Goal: Task Accomplishment & Management: Complete application form

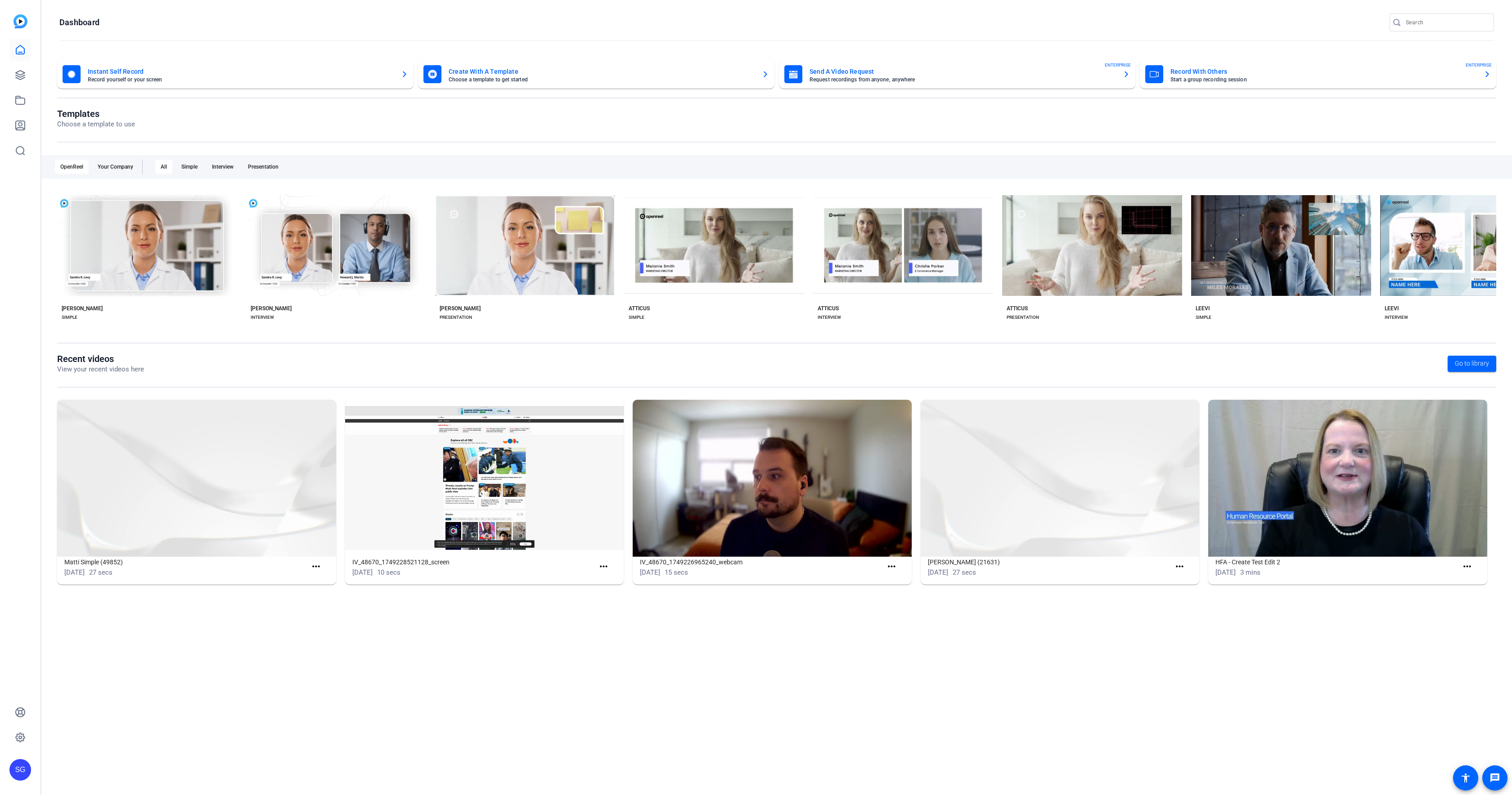
click at [8, 73] on div "SG" at bounding box center [20, 397] width 41 height 795
click at [20, 73] on icon at bounding box center [20, 75] width 11 height 11
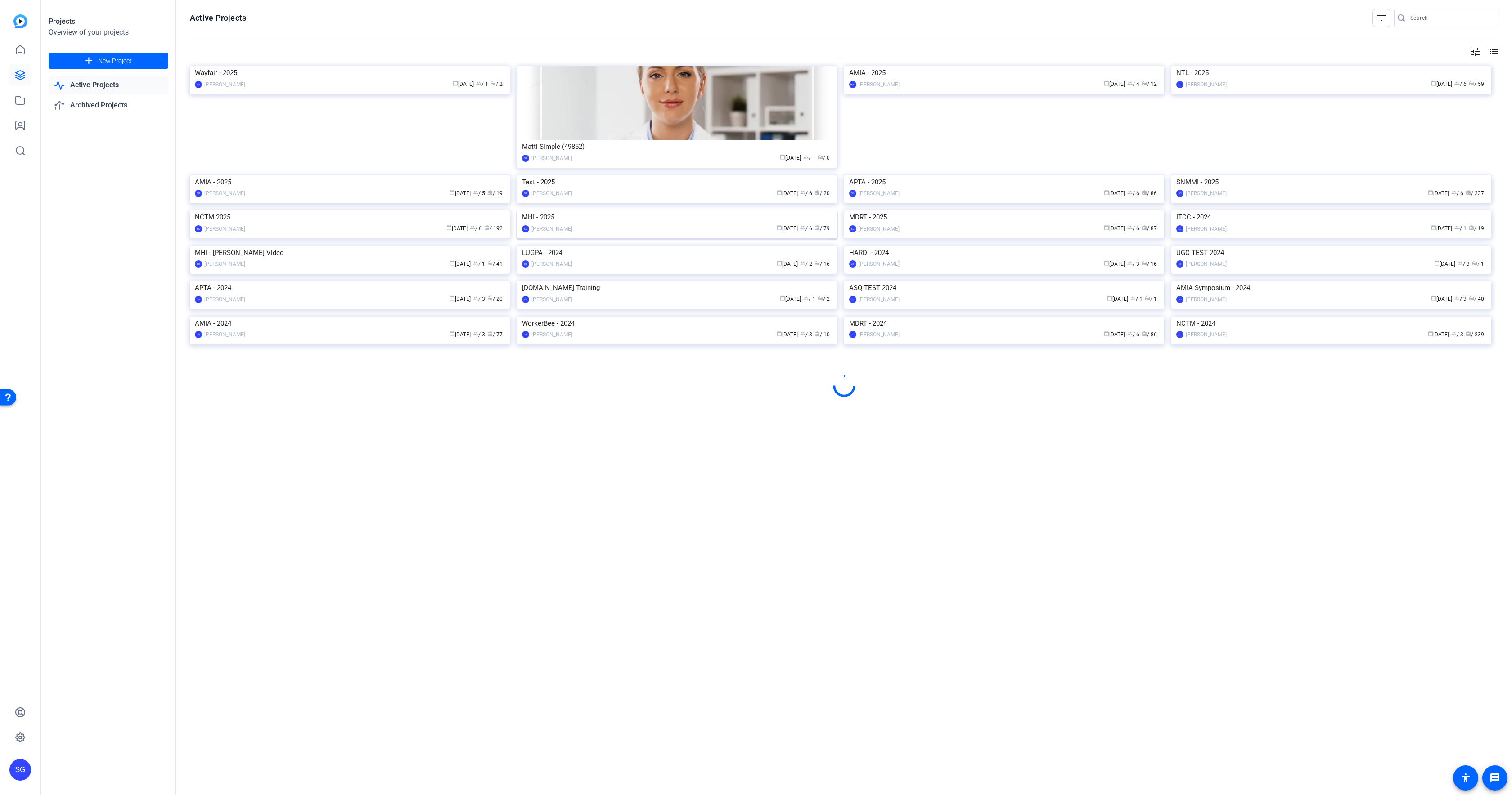
click at [576, 211] on img at bounding box center [677, 211] width 320 height 0
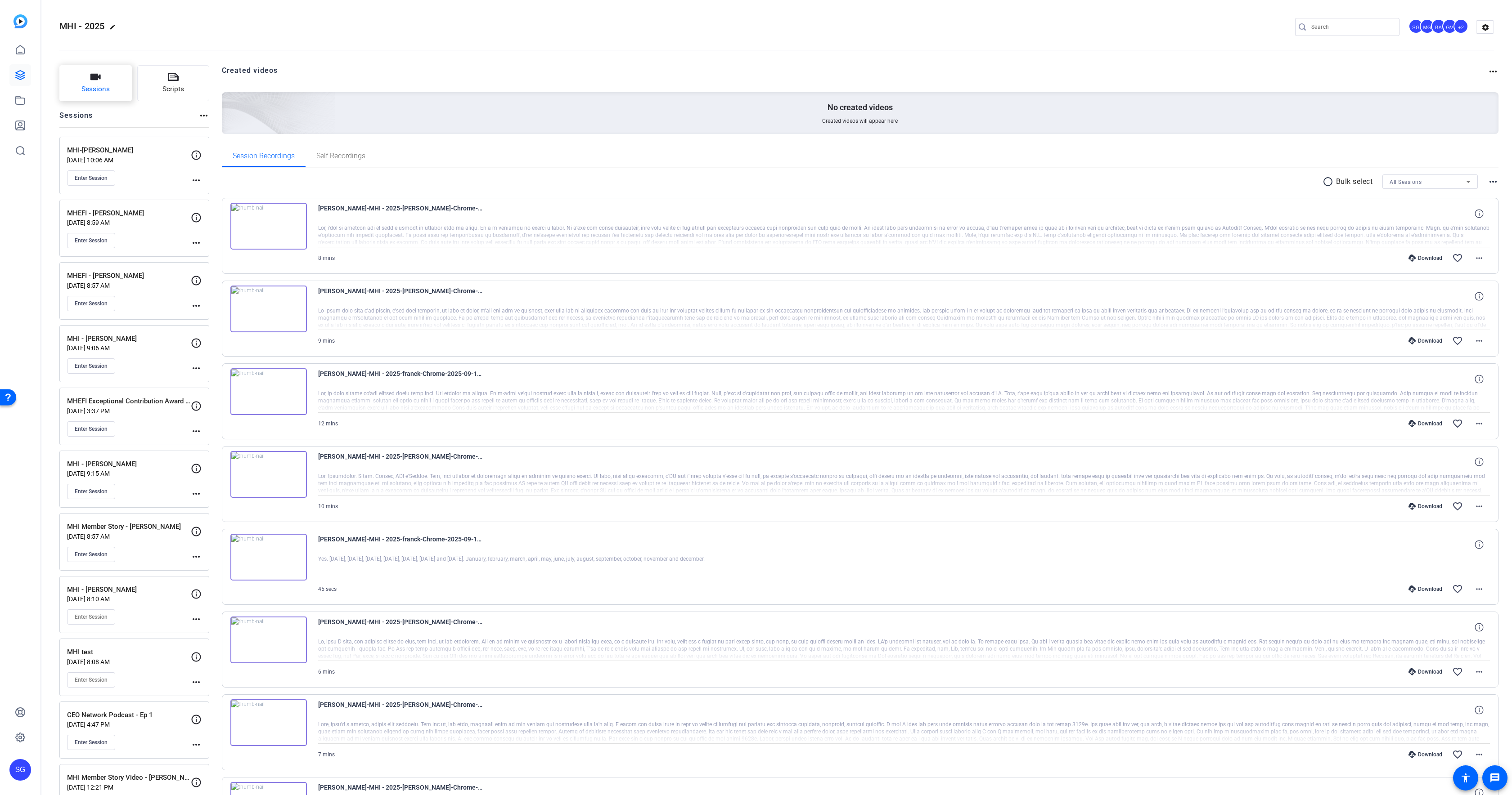
click at [92, 92] on span "Sessions" at bounding box center [96, 89] width 28 height 11
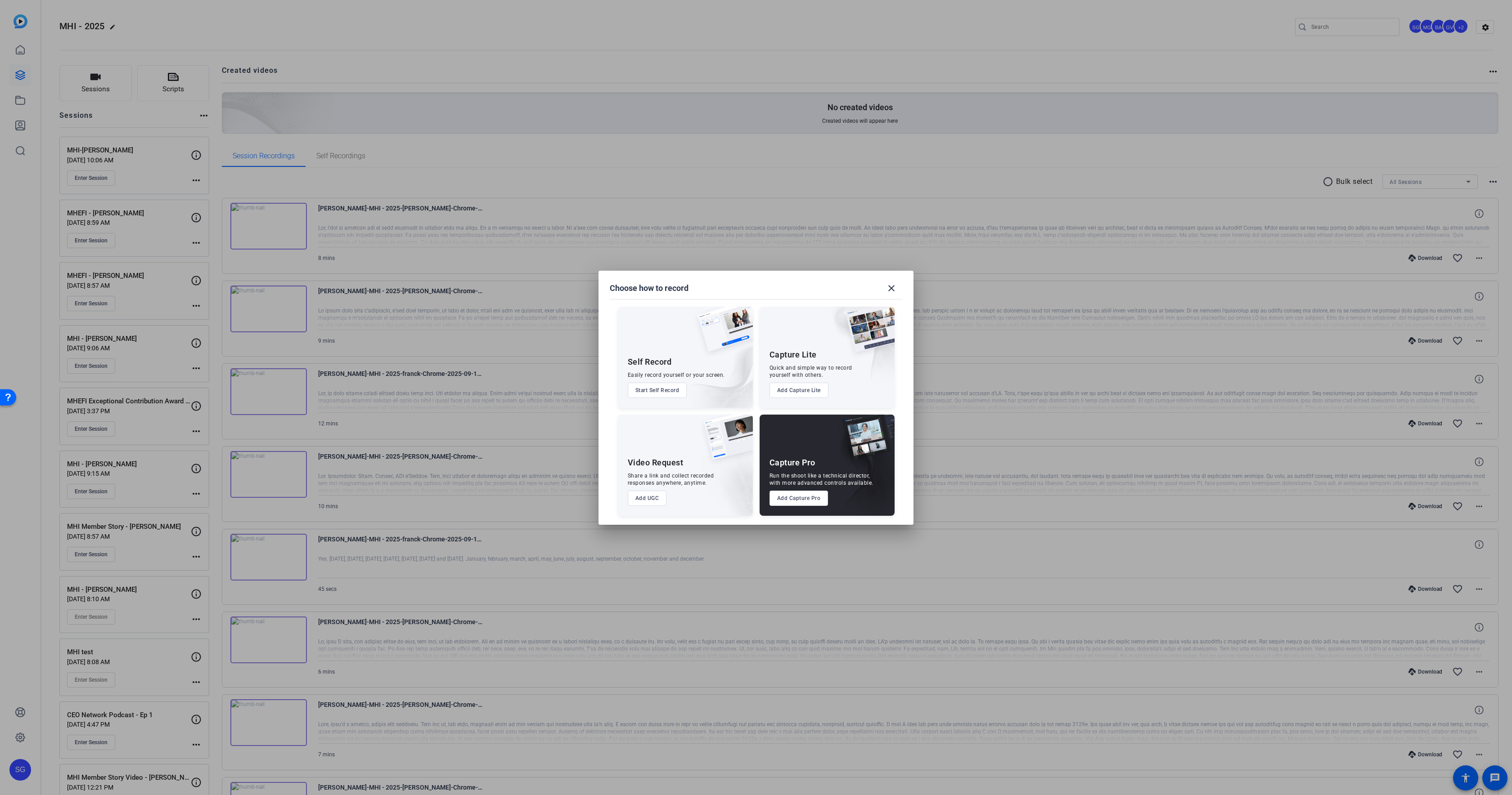
click at [812, 496] on button "Add Capture Pro" at bounding box center [799, 498] width 59 height 15
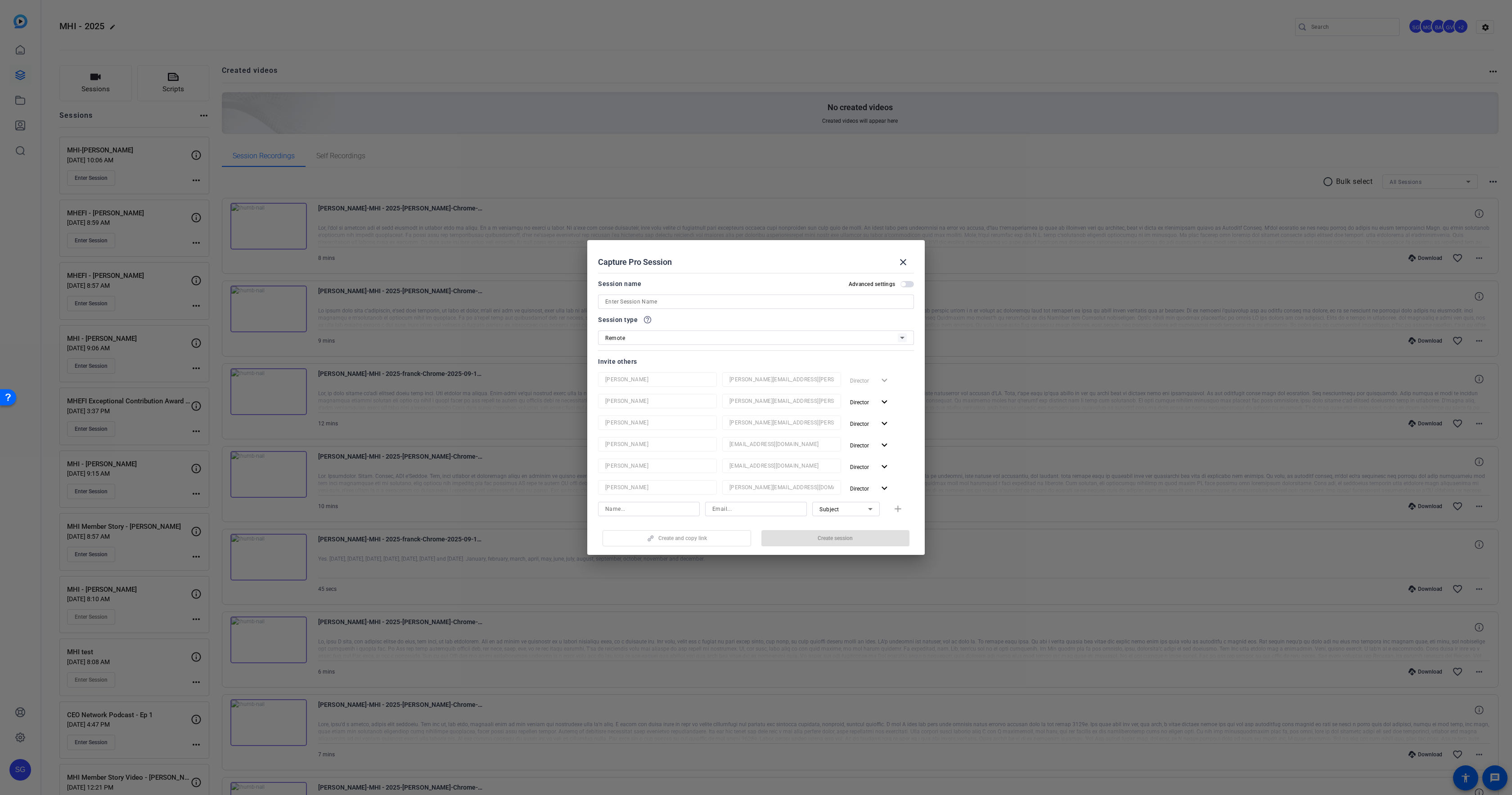
click at [613, 296] on input at bounding box center [756, 302] width 302 height 11
type input "MHEFI - [PERSON_NAME]"
click at [863, 400] on span "Director" at bounding box center [859, 402] width 19 height 6
drag, startPoint x: 862, startPoint y: 437, endPoint x: 864, endPoint y: 414, distance: 23.1
click at [862, 435] on span "Remove User" at bounding box center [870, 437] width 33 height 6
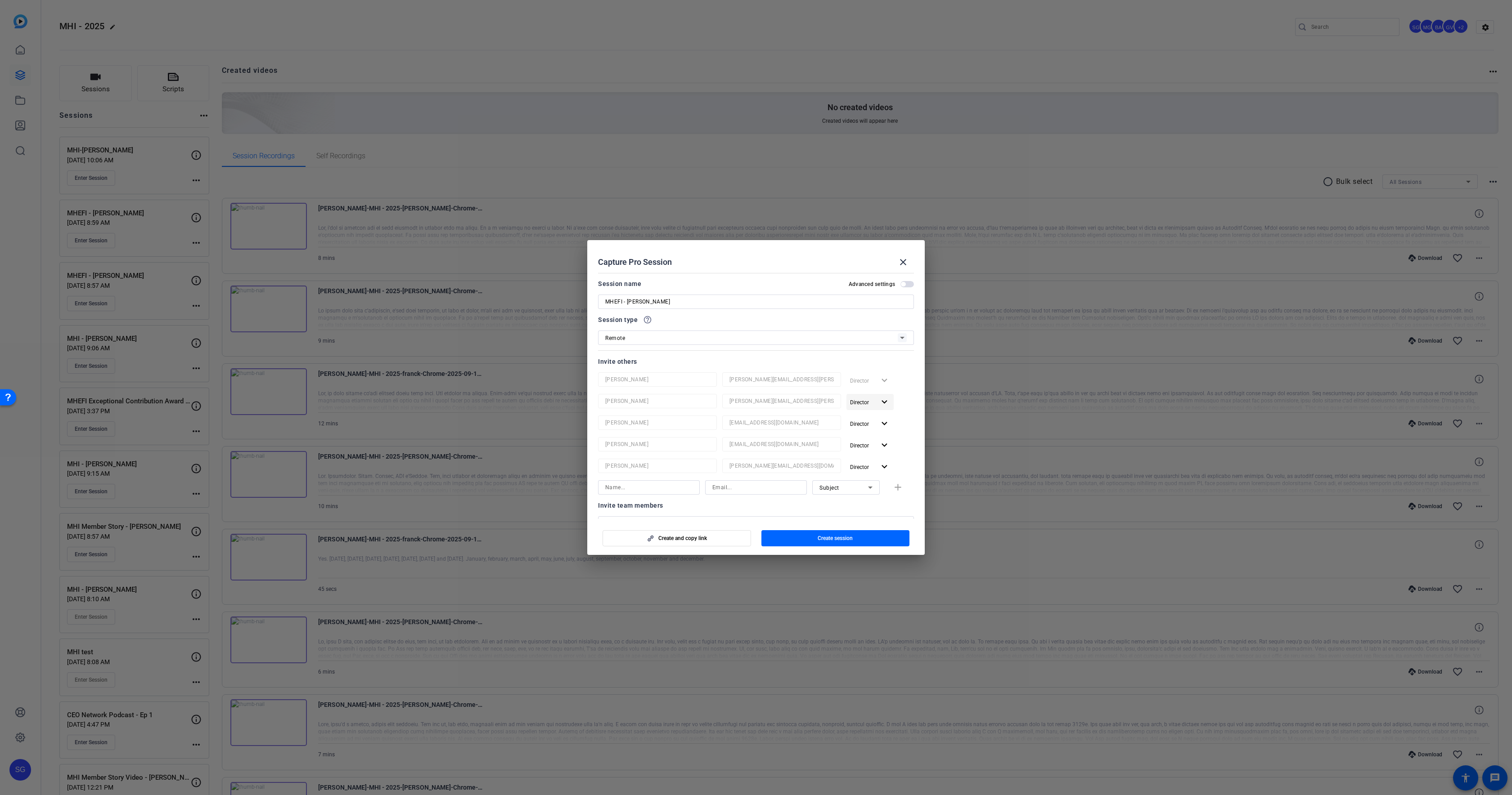
click at [863, 406] on span "Director" at bounding box center [862, 402] width 25 height 11
drag, startPoint x: 859, startPoint y: 435, endPoint x: 859, endPoint y: 414, distance: 21.0
click at [859, 434] on span "Remove User" at bounding box center [870, 437] width 33 height 6
click at [859, 405] on span "Director" at bounding box center [859, 402] width 19 height 6
click at [859, 438] on span "Remove User" at bounding box center [870, 437] width 33 height 6
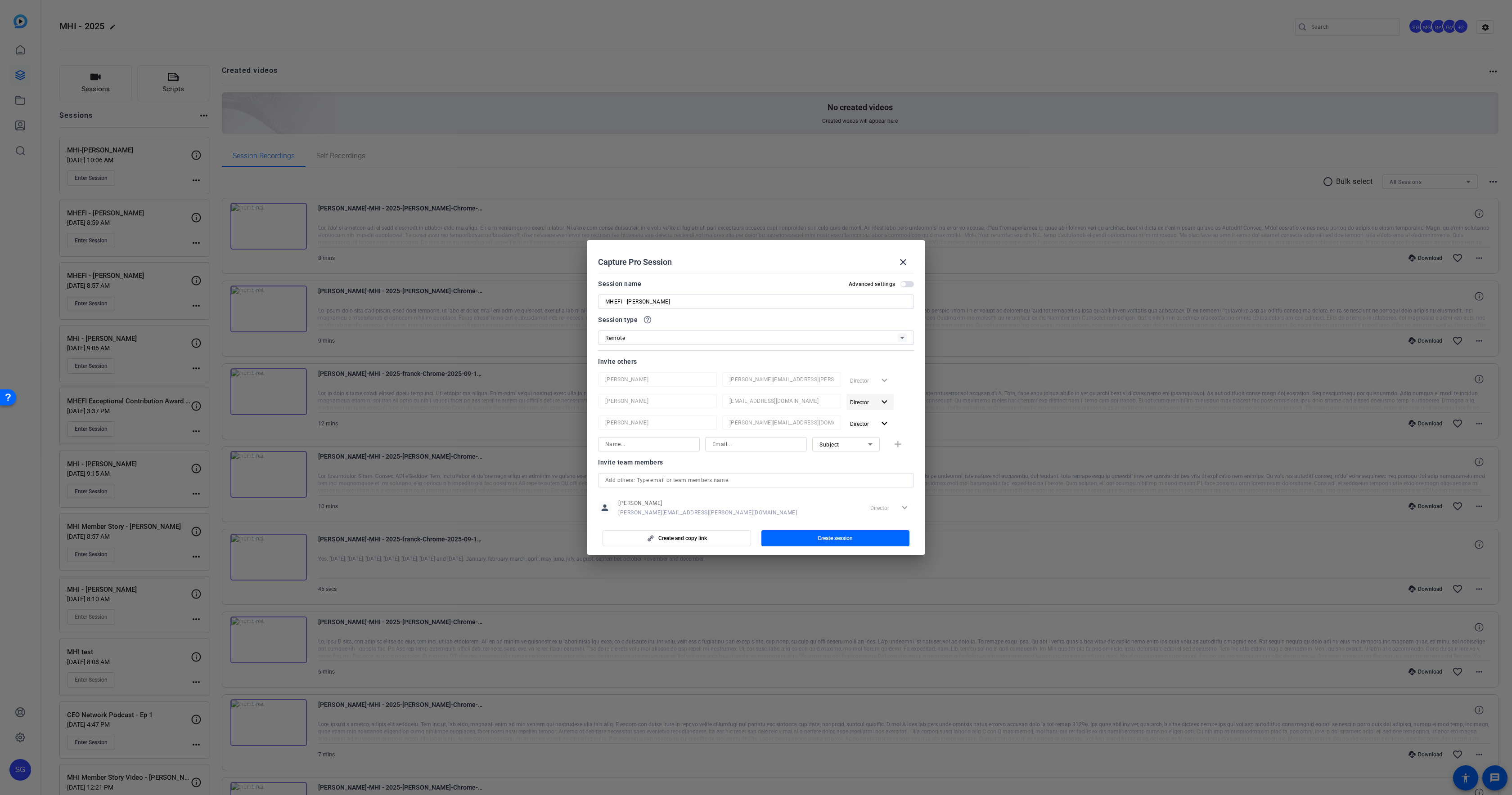
click at [861, 402] on span "Director" at bounding box center [859, 402] width 19 height 6
click at [862, 431] on span "Remove User" at bounding box center [871, 437] width 36 height 11
click at [862, 405] on span "Director" at bounding box center [859, 402] width 19 height 6
drag, startPoint x: 863, startPoint y: 437, endPoint x: 858, endPoint y: 436, distance: 5.1
click at [863, 436] on span "Remove User" at bounding box center [870, 437] width 33 height 6
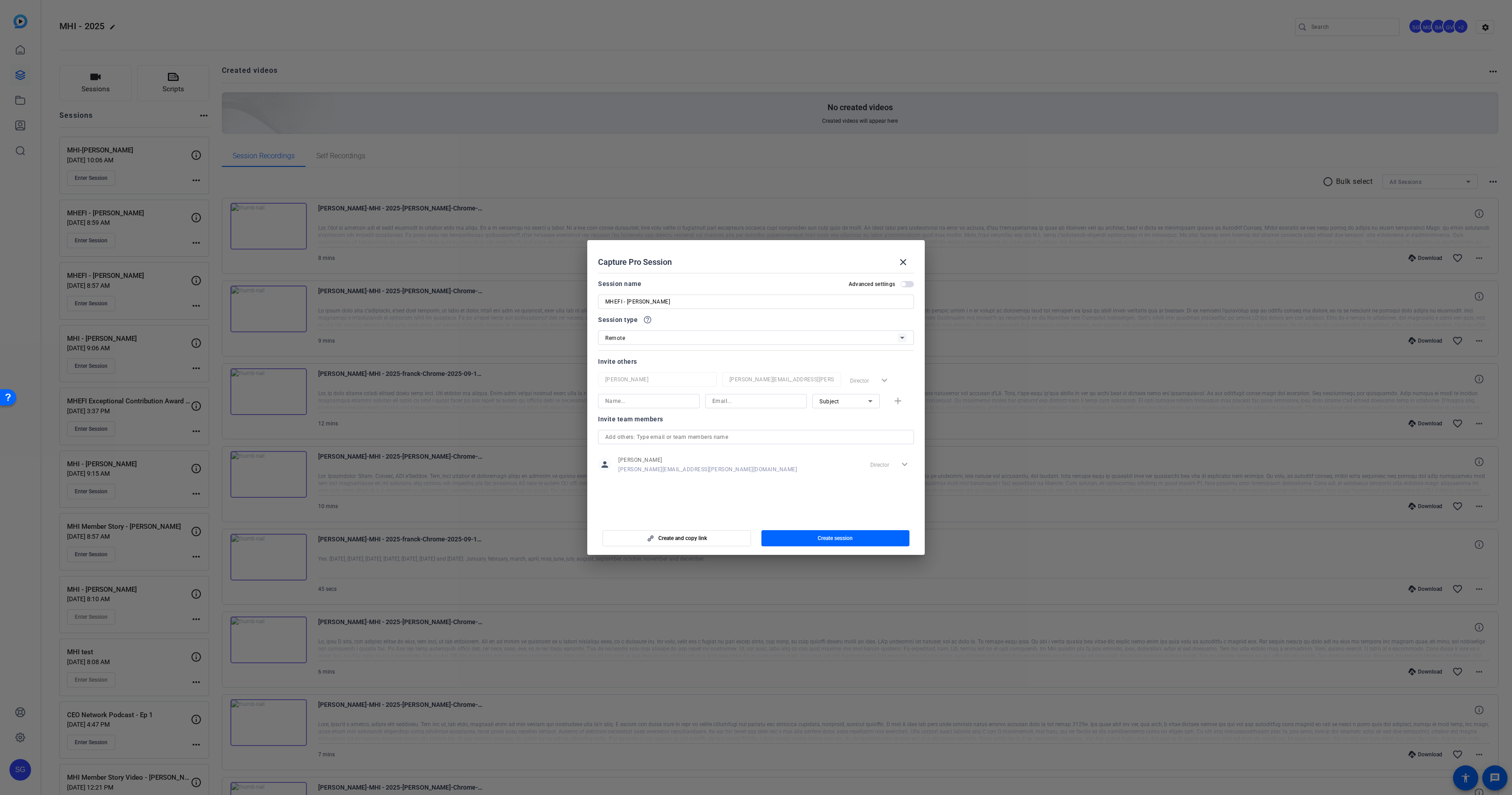
drag, startPoint x: 782, startPoint y: 490, endPoint x: 770, endPoint y: 483, distance: 13.9
click at [782, 489] on mat-dialog-content "Session name Advanced settings MHEFI - [PERSON_NAME] Session type help_outline …" at bounding box center [756, 394] width 338 height 250
click at [815, 537] on span "button" at bounding box center [835, 538] width 148 height 22
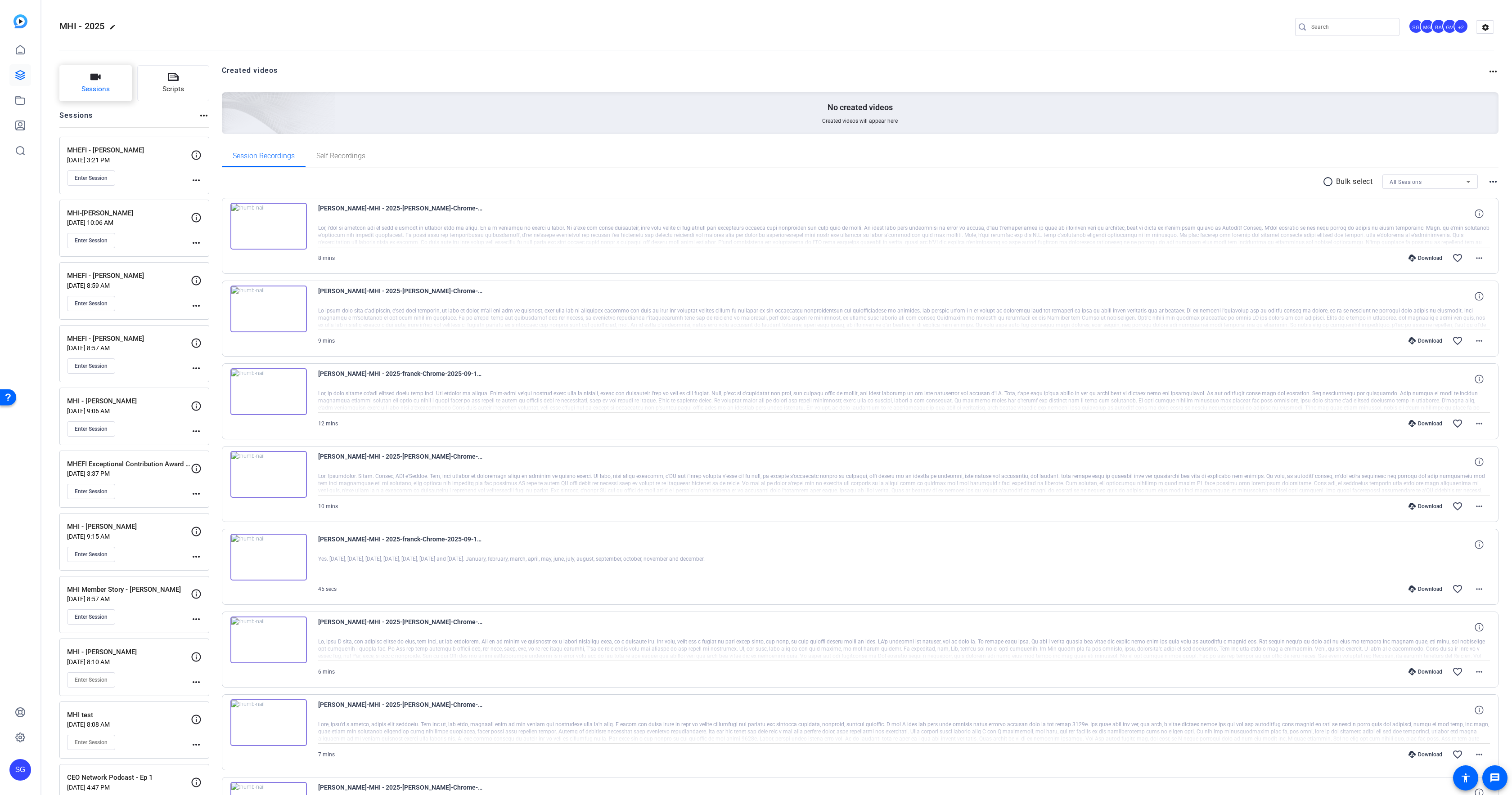
click at [106, 82] on button "Sessions" at bounding box center [95, 83] width 72 height 36
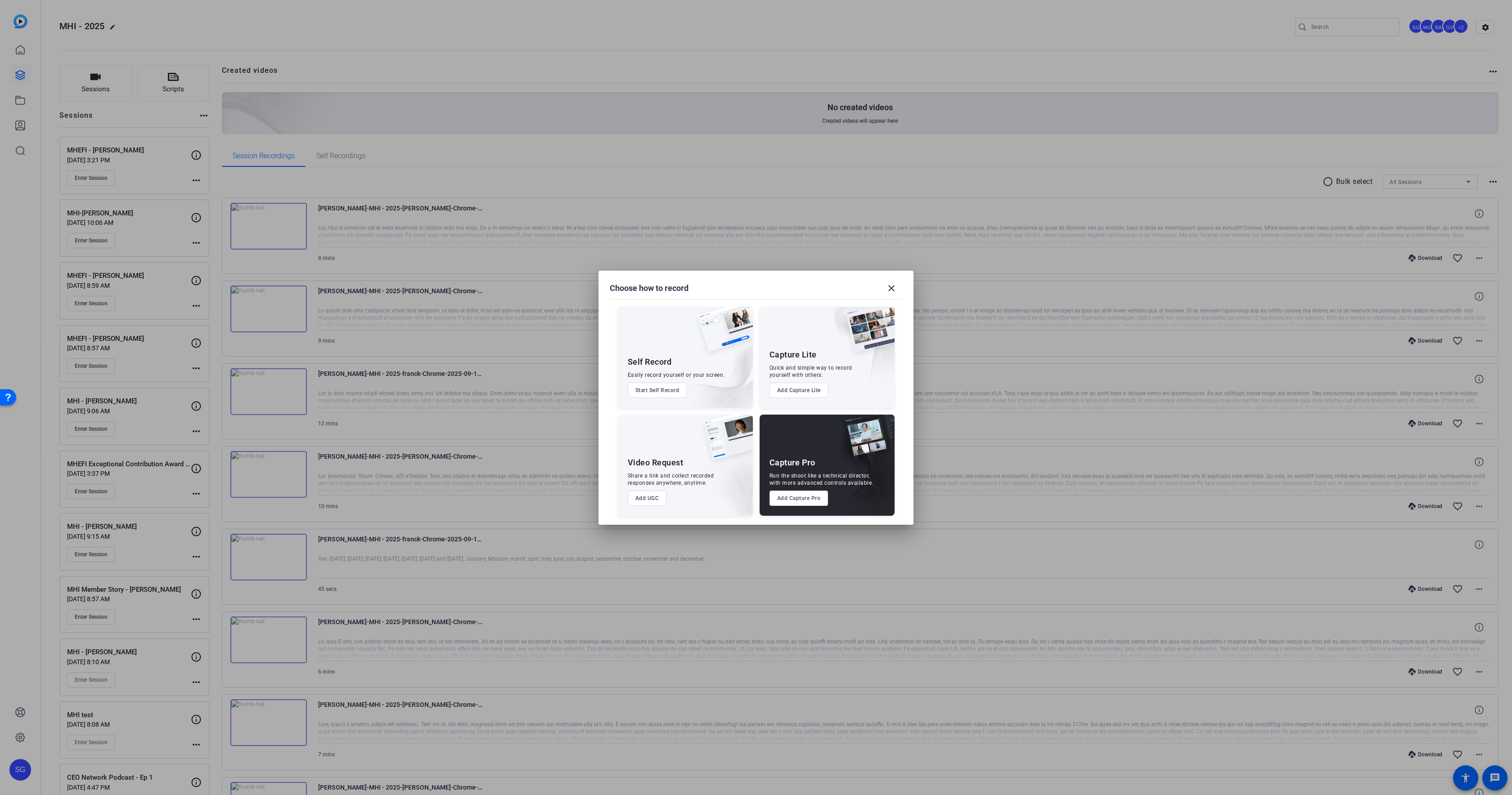
click at [797, 498] on button "Add Capture Pro" at bounding box center [799, 498] width 59 height 15
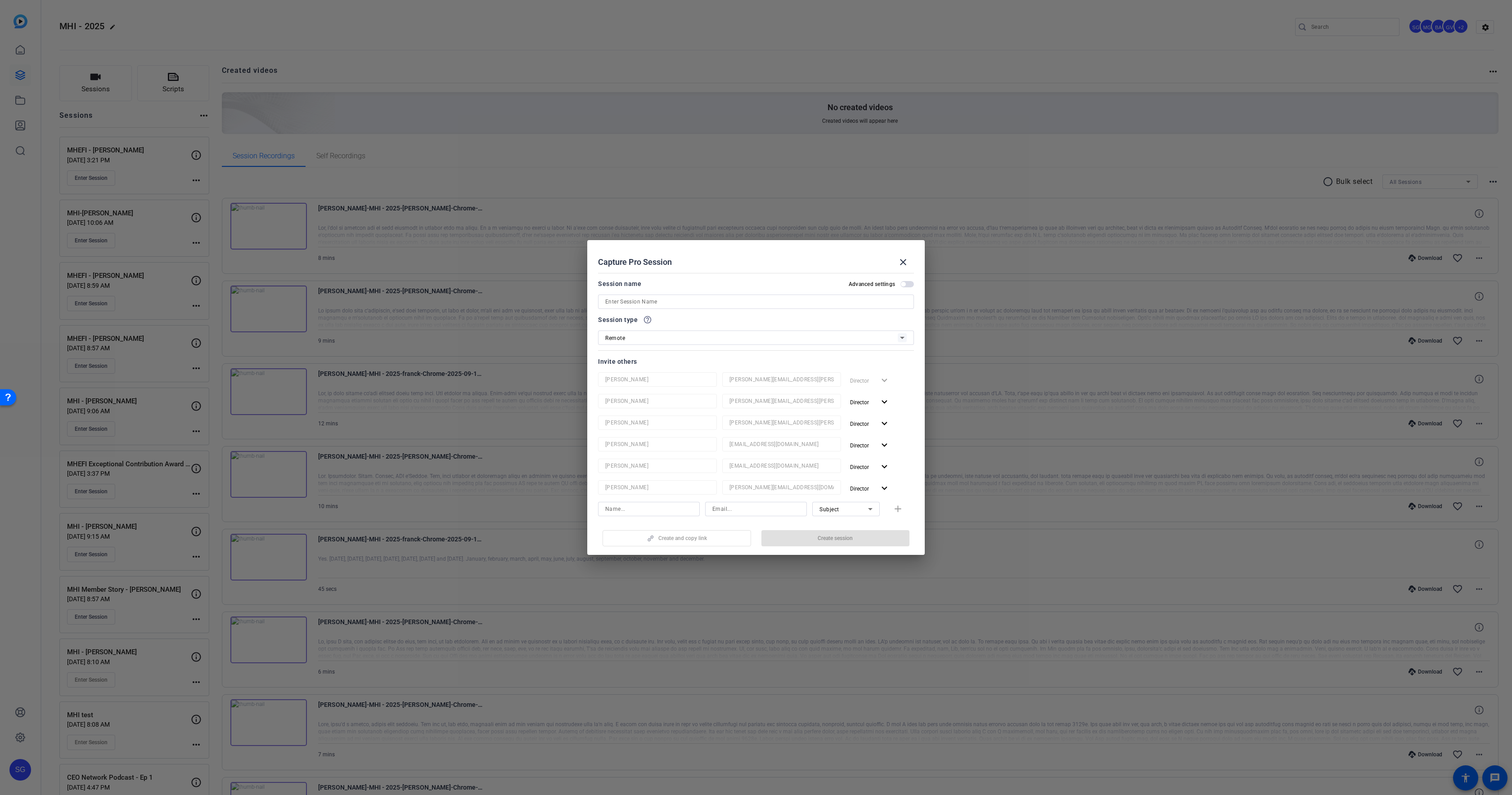
click at [630, 294] on div "Session name Advanced settings" at bounding box center [756, 294] width 316 height 31
click at [637, 299] on input at bounding box center [756, 302] width 302 height 11
paste input "[PERSON_NAME]"
type input "MHEFI - [PERSON_NAME]"
click at [867, 400] on span "Director" at bounding box center [859, 402] width 19 height 6
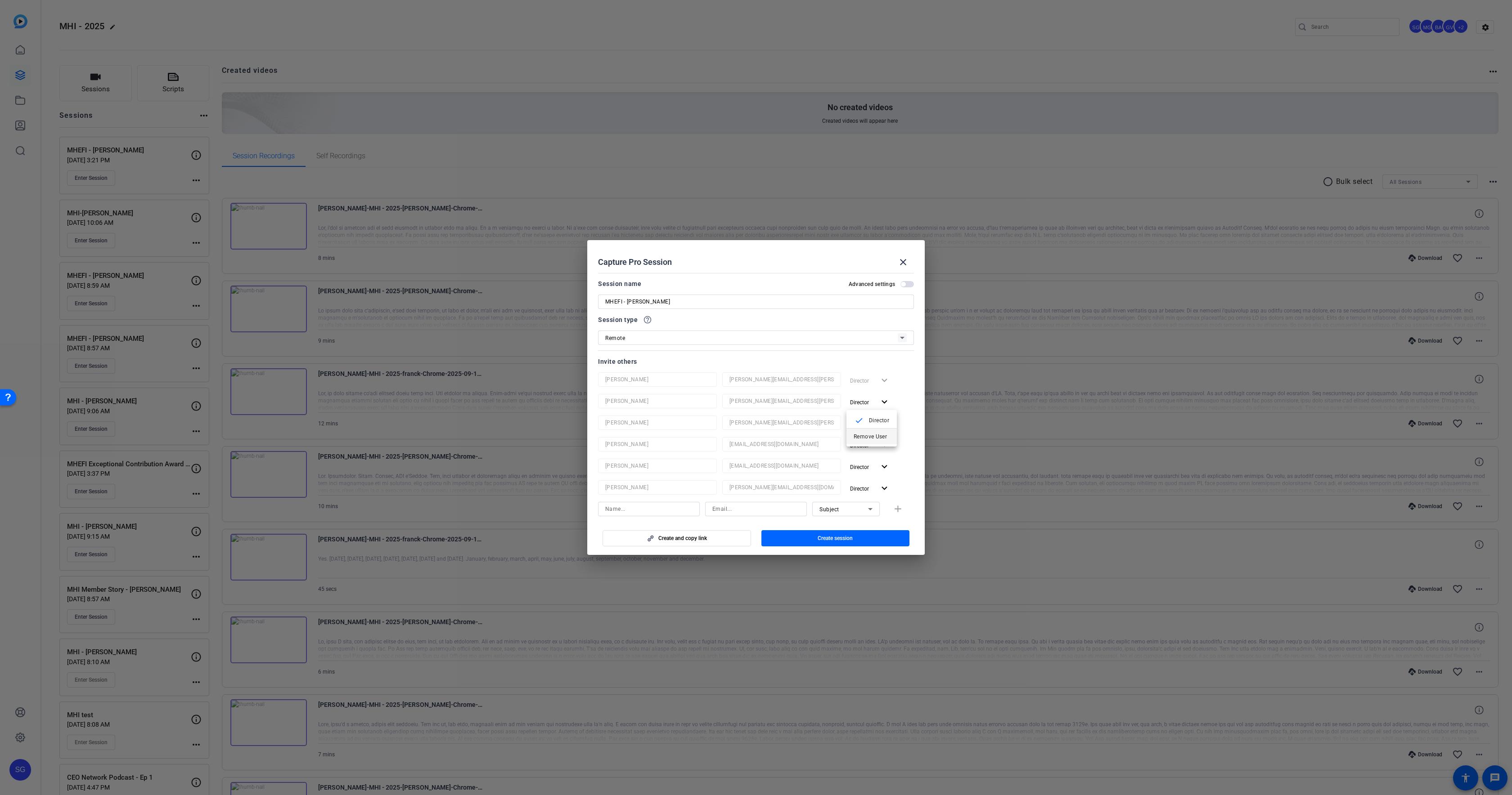
click at [865, 439] on span "Remove User" at bounding box center [870, 437] width 33 height 6
click at [861, 398] on span "Director" at bounding box center [862, 402] width 25 height 11
click at [858, 432] on span "Remove User" at bounding box center [871, 437] width 36 height 11
click at [864, 394] on span "button" at bounding box center [870, 402] width 47 height 22
drag, startPoint x: 860, startPoint y: 427, endPoint x: 859, endPoint y: 433, distance: 6.1
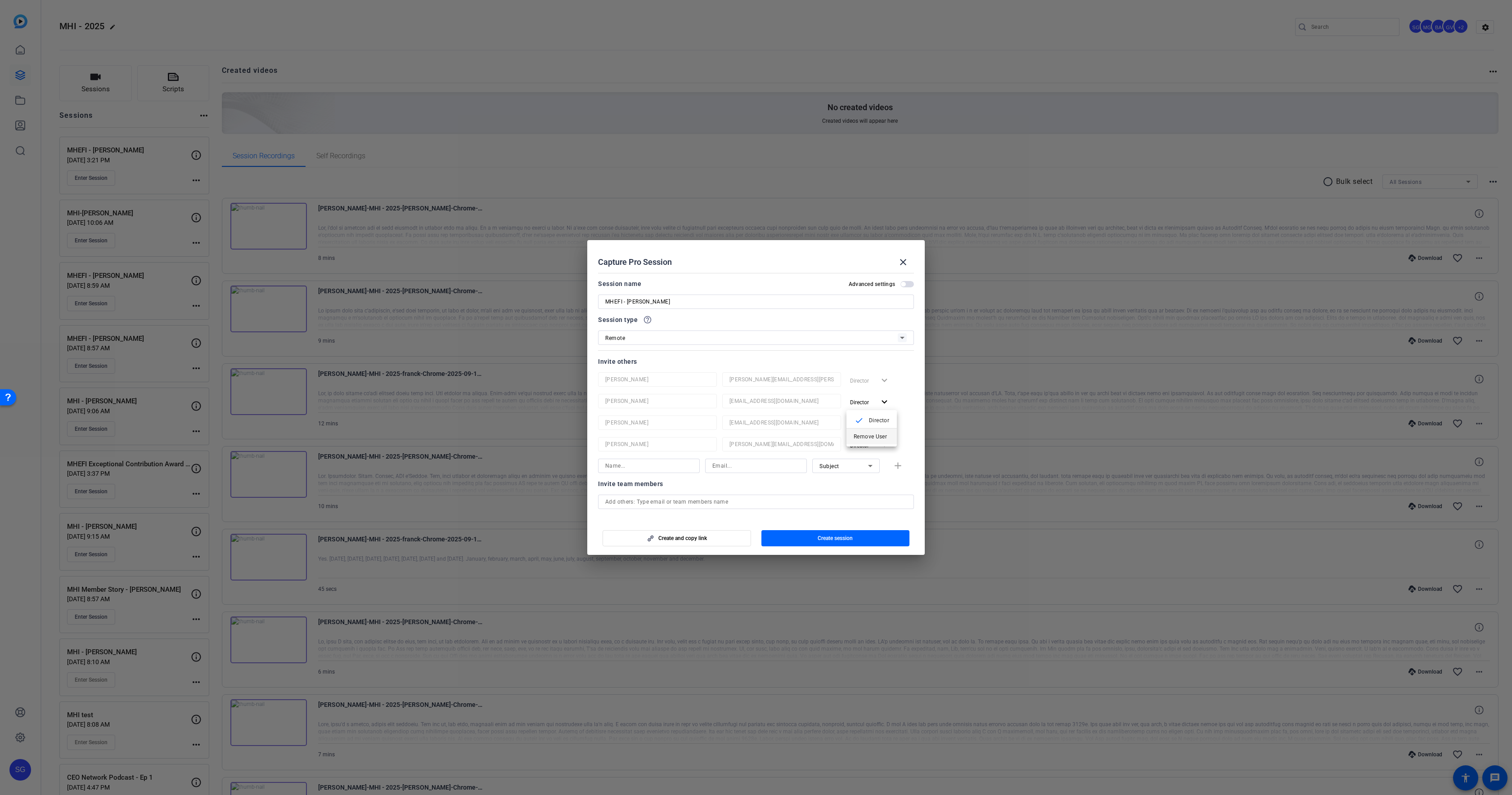
click at [859, 433] on div "check Director Remove User" at bounding box center [872, 428] width 50 height 36
click at [863, 398] on span "Director" at bounding box center [862, 402] width 25 height 11
click at [861, 435] on span "Remove User" at bounding box center [870, 437] width 33 height 6
click at [861, 405] on span "Director" at bounding box center [859, 402] width 19 height 6
drag, startPoint x: 860, startPoint y: 432, endPoint x: 860, endPoint y: 423, distance: 9.0
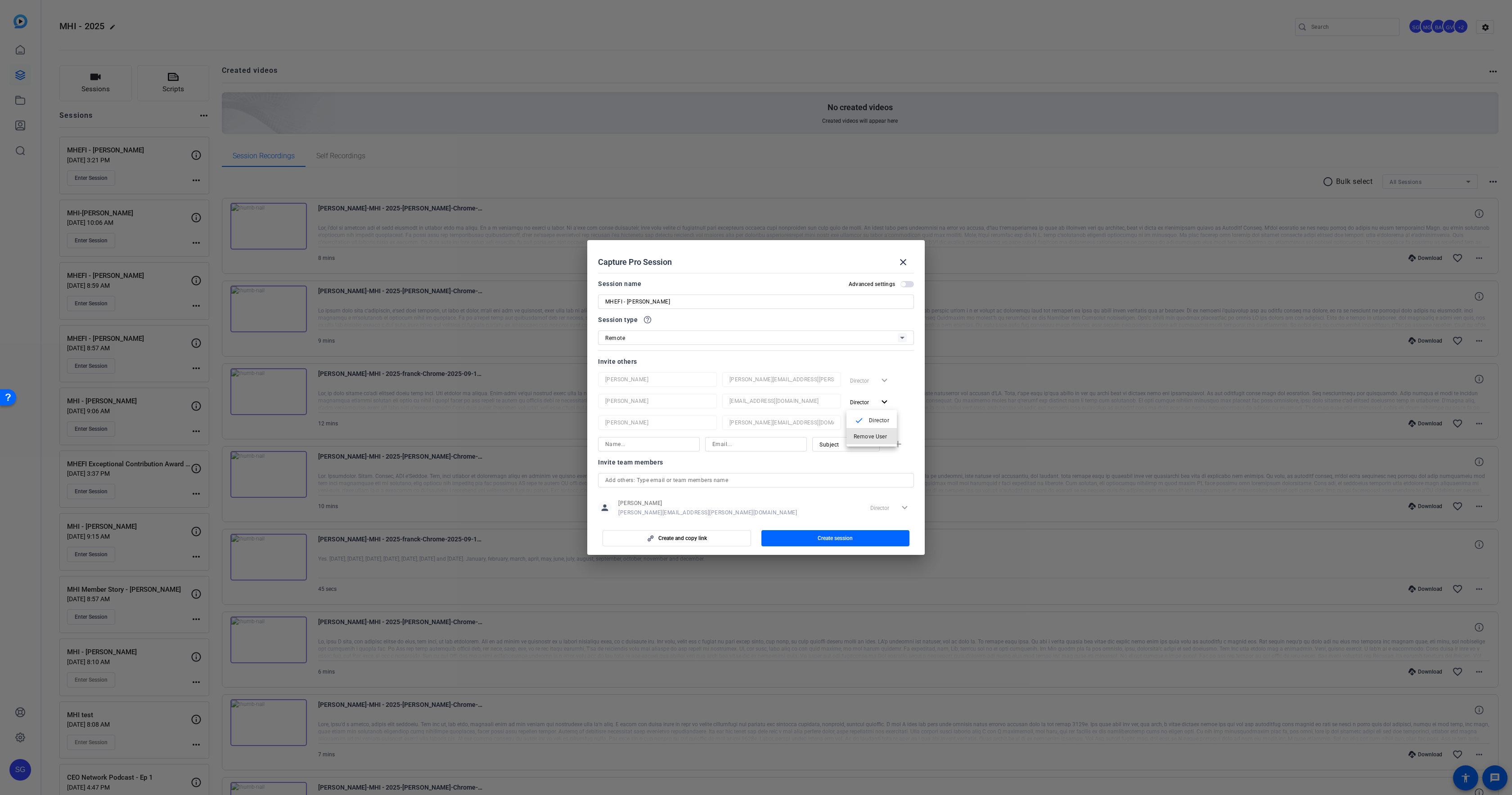
click at [860, 432] on span "Remove User" at bounding box center [871, 437] width 36 height 11
click at [860, 400] on span "Director" at bounding box center [859, 402] width 19 height 6
drag, startPoint x: 859, startPoint y: 434, endPoint x: 845, endPoint y: 431, distance: 14.3
click at [859, 434] on span "Remove User" at bounding box center [870, 437] width 33 height 6
click at [760, 404] on input at bounding box center [756, 401] width 87 height 11
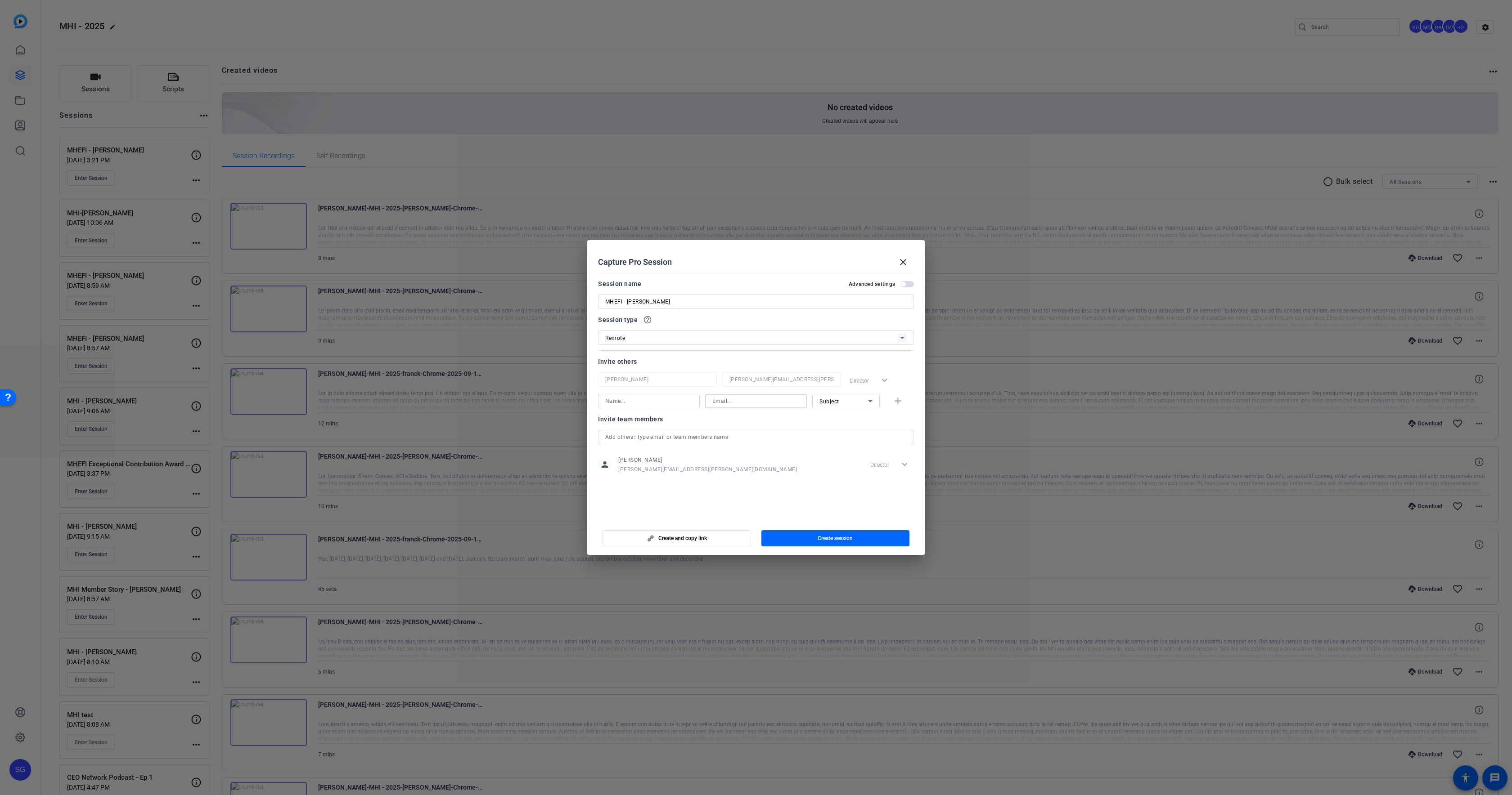
click at [845, 402] on div "Subject" at bounding box center [843, 401] width 49 height 11
drag, startPoint x: 836, startPoint y: 429, endPoint x: 840, endPoint y: 425, distance: 5.7
click at [837, 429] on span "Watcher" at bounding box center [830, 434] width 22 height 11
drag, startPoint x: 792, startPoint y: 416, endPoint x: 721, endPoint y: 404, distance: 72.0
click at [792, 415] on mat-error "Email is required" at bounding box center [752, 413] width 95 height 10
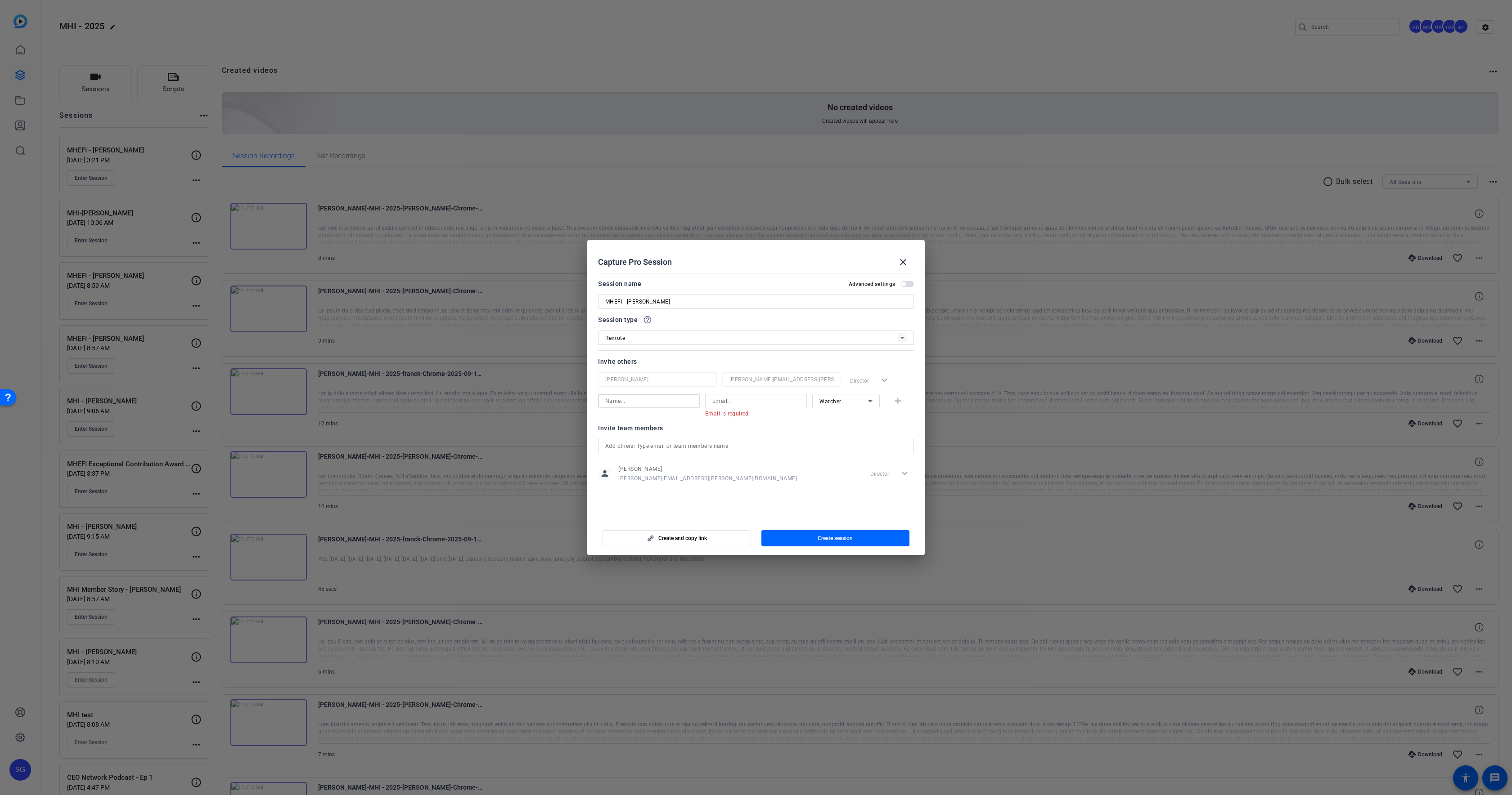
click at [628, 398] on input at bounding box center [649, 401] width 87 height 11
type input "[PERSON_NAME]"
type input "[PERSON_NAME][EMAIL_ADDRESS][PERSON_NAME][DOMAIN_NAME]"
drag, startPoint x: 739, startPoint y: 474, endPoint x: 747, endPoint y: 479, distance: 9.4
click at [739, 474] on div "person [PERSON_NAME] [PERSON_NAME][EMAIL_ADDRESS][PERSON_NAME][DOMAIN_NAME] Dir…" at bounding box center [756, 465] width 316 height 22
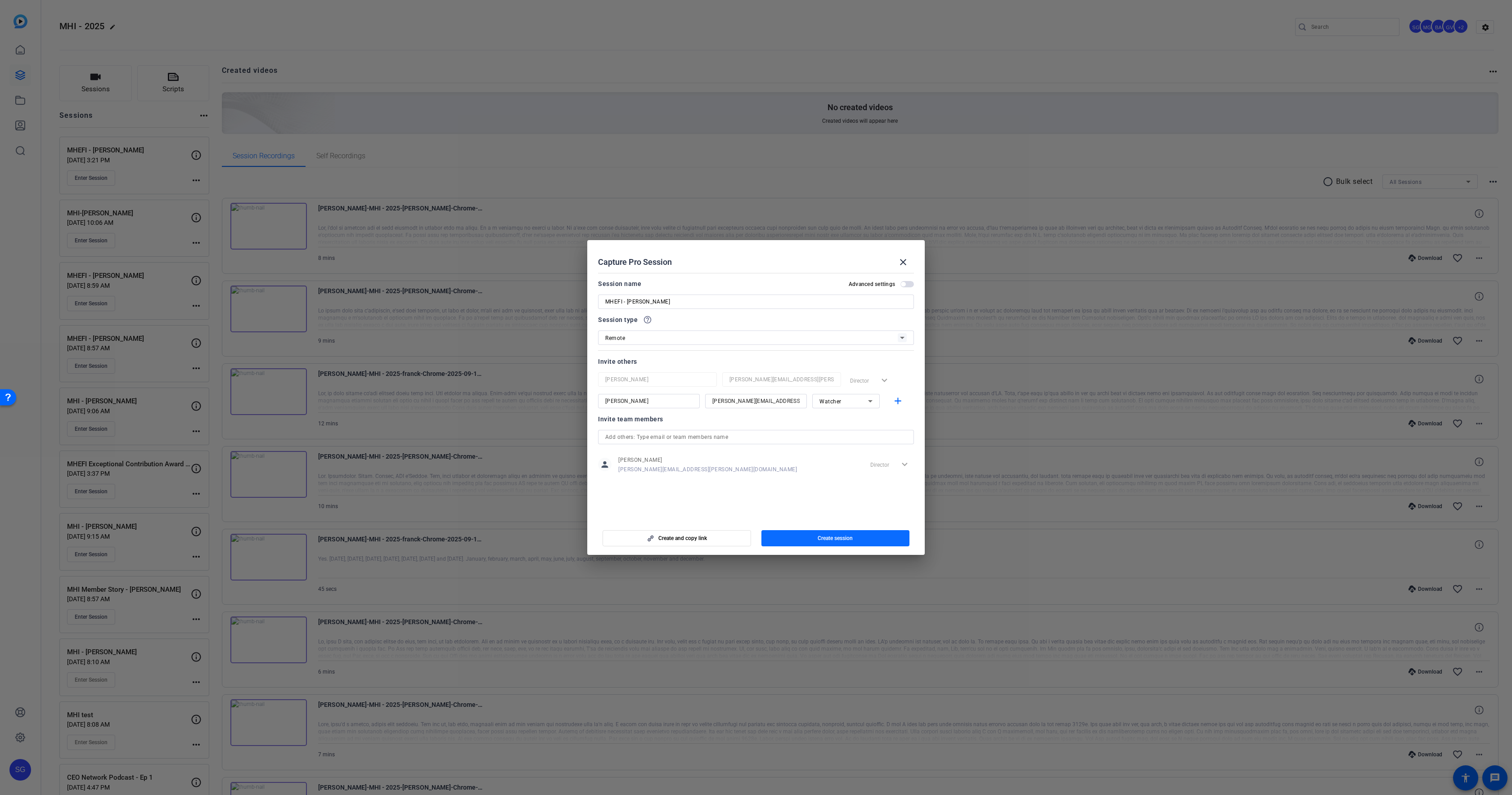
click at [823, 537] on span "Create session" at bounding box center [835, 539] width 35 height 7
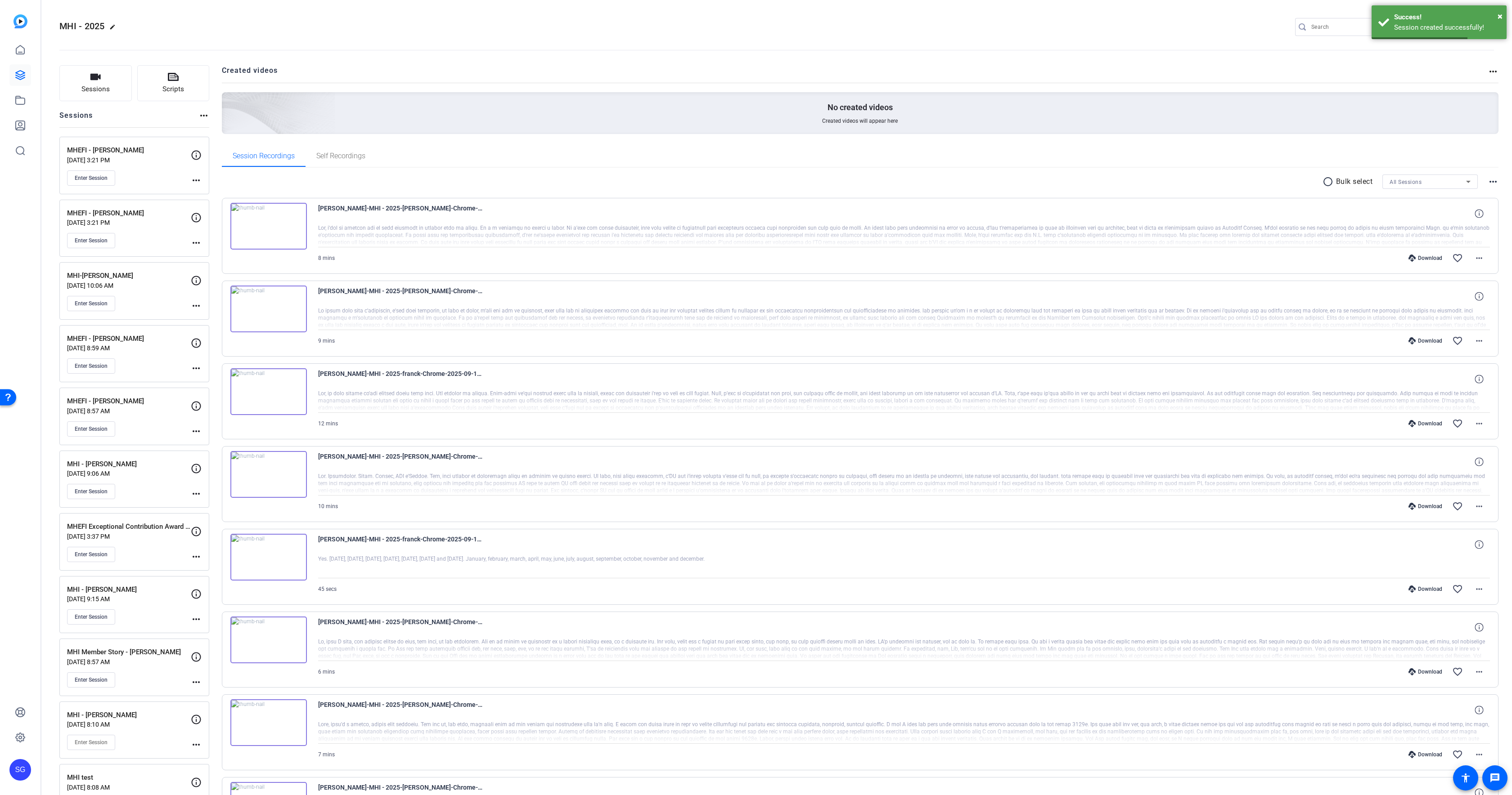
click at [194, 240] on mat-icon "more_horiz" at bounding box center [196, 243] width 11 height 11
click at [207, 252] on span "Edit Session" at bounding box center [218, 256] width 41 height 11
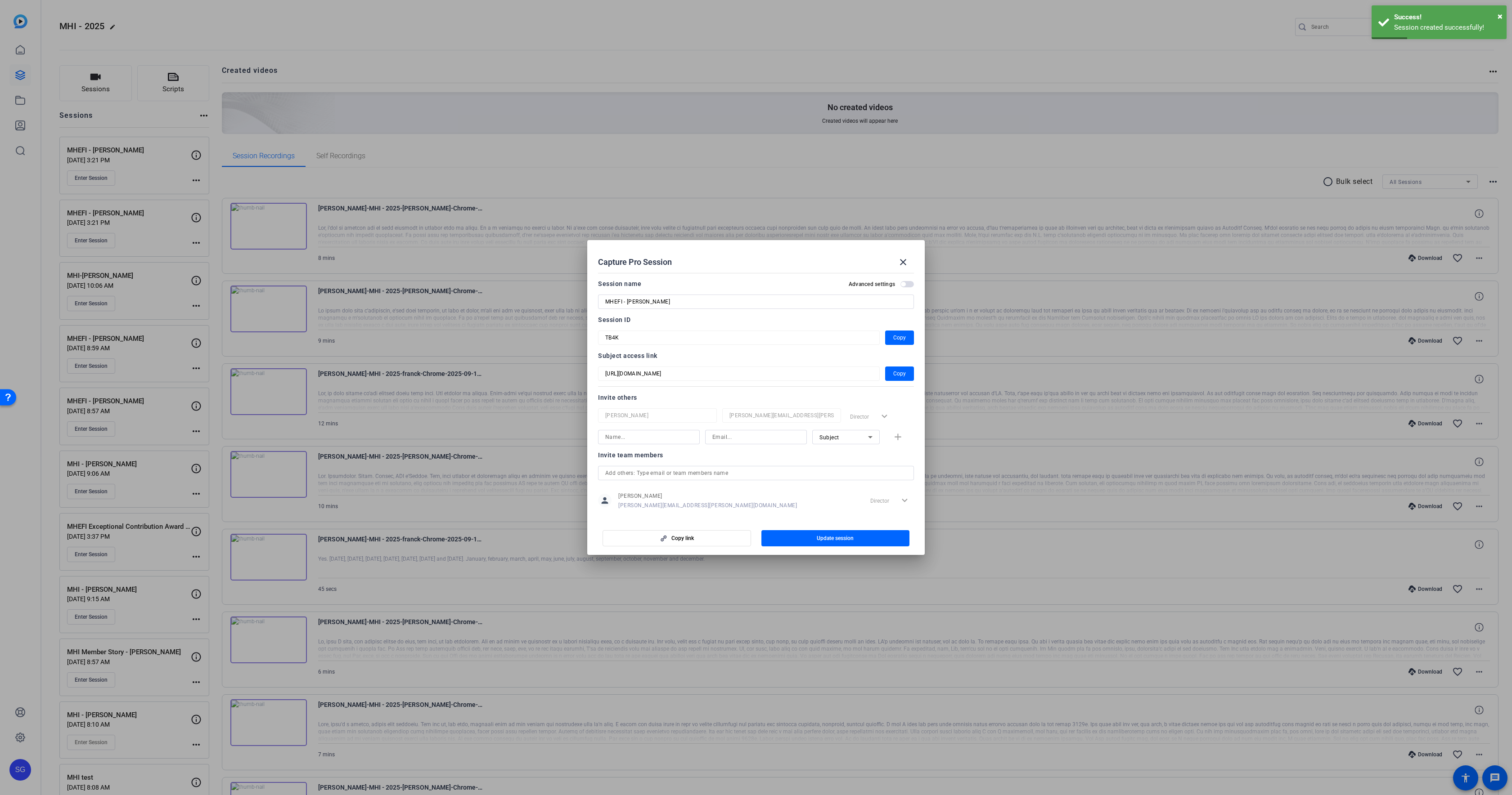
click at [762, 439] on input at bounding box center [756, 437] width 87 height 11
paste input "[PERSON_NAME][EMAIL_ADDRESS][PERSON_NAME][DOMAIN_NAME]"
type input "[PERSON_NAME][EMAIL_ADDRESS][PERSON_NAME][DOMAIN_NAME]"
click at [860, 439] on div "Subject" at bounding box center [843, 437] width 49 height 11
click at [836, 469] on span "Watcher" at bounding box center [830, 469] width 22 height 11
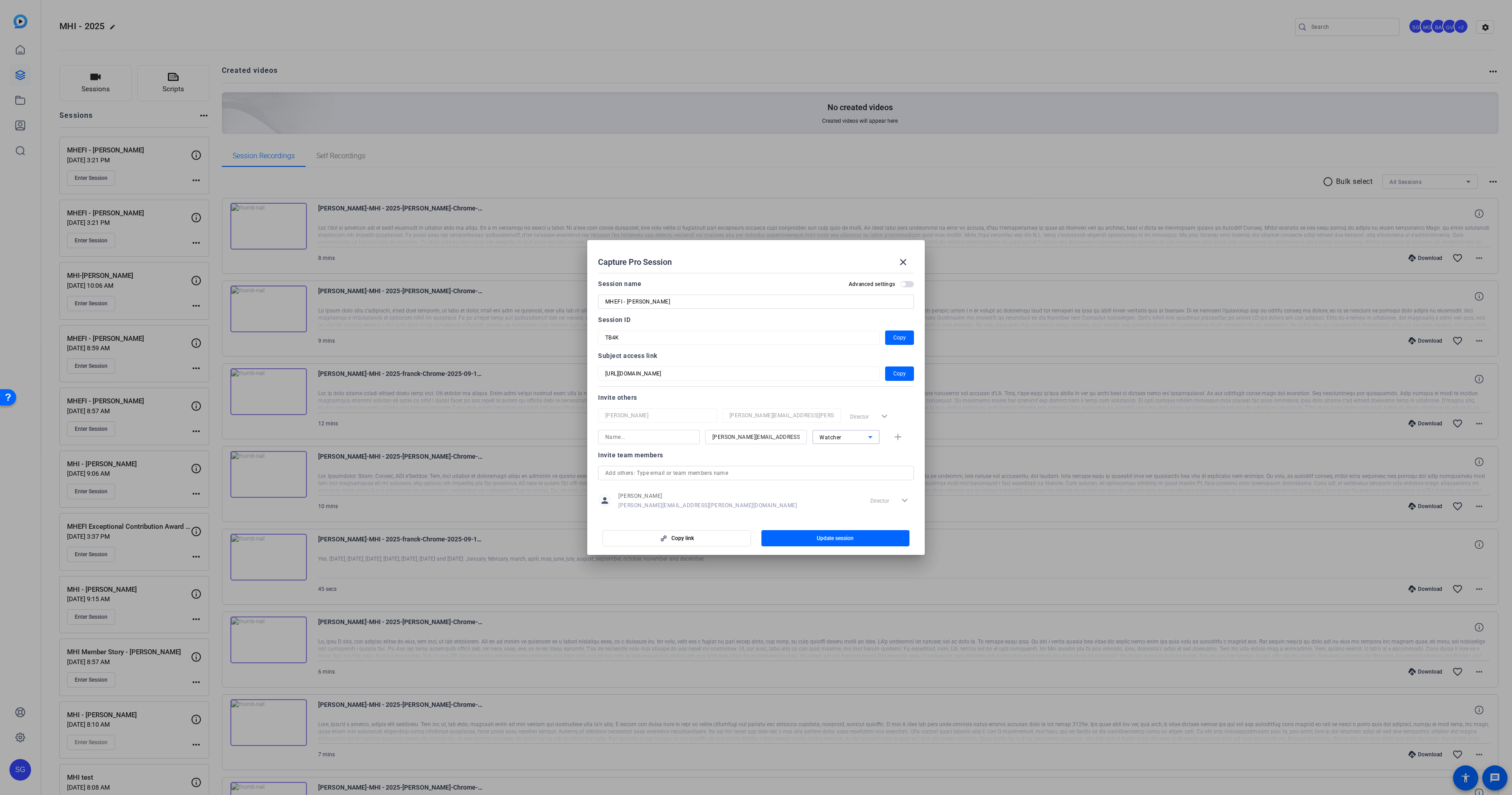
click at [643, 434] on input at bounding box center [649, 437] width 87 height 11
type input "[PERSON_NAME]"
click at [789, 534] on span "button" at bounding box center [835, 538] width 148 height 22
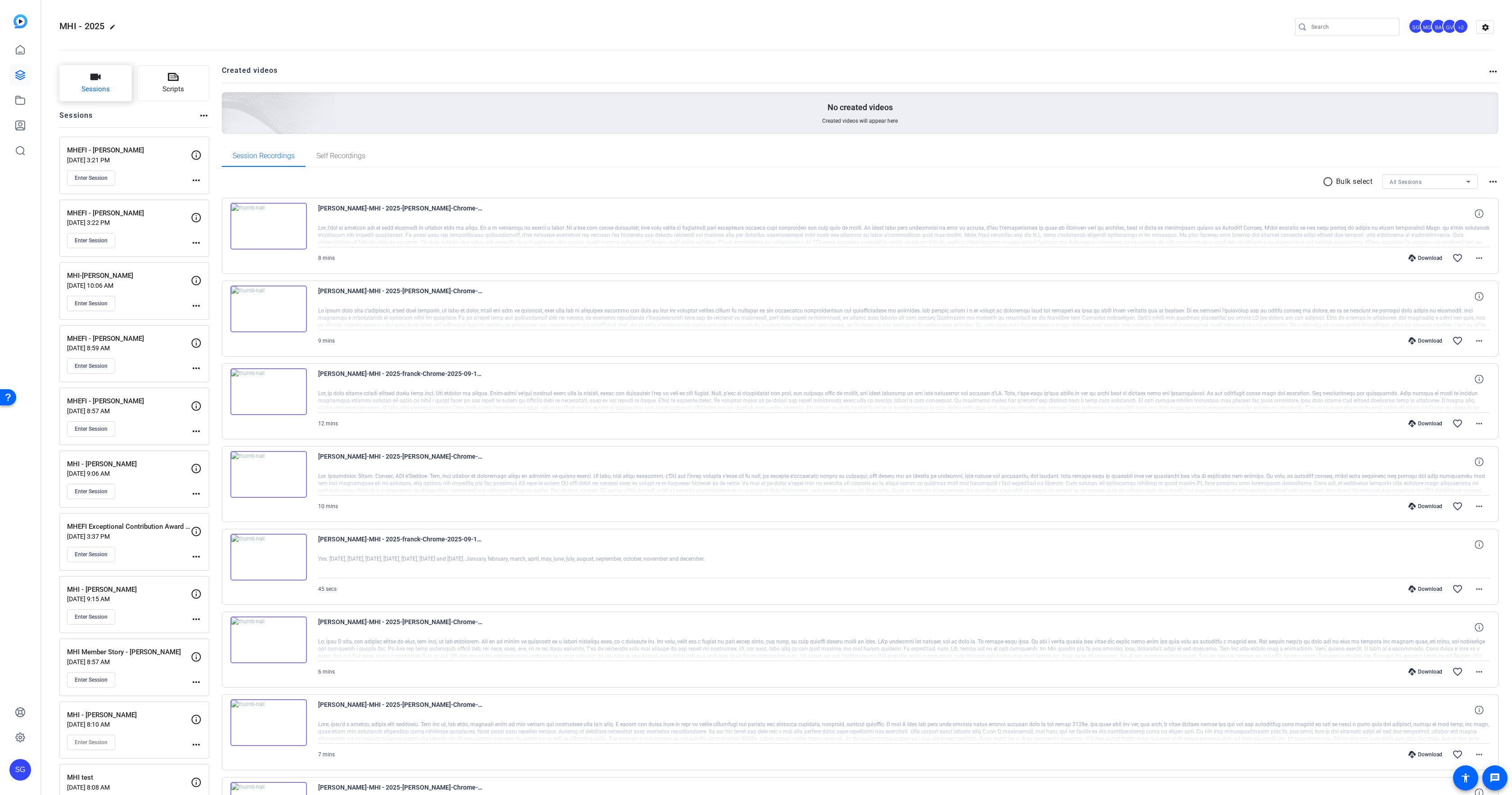
click at [87, 92] on span "Sessions" at bounding box center [96, 89] width 28 height 11
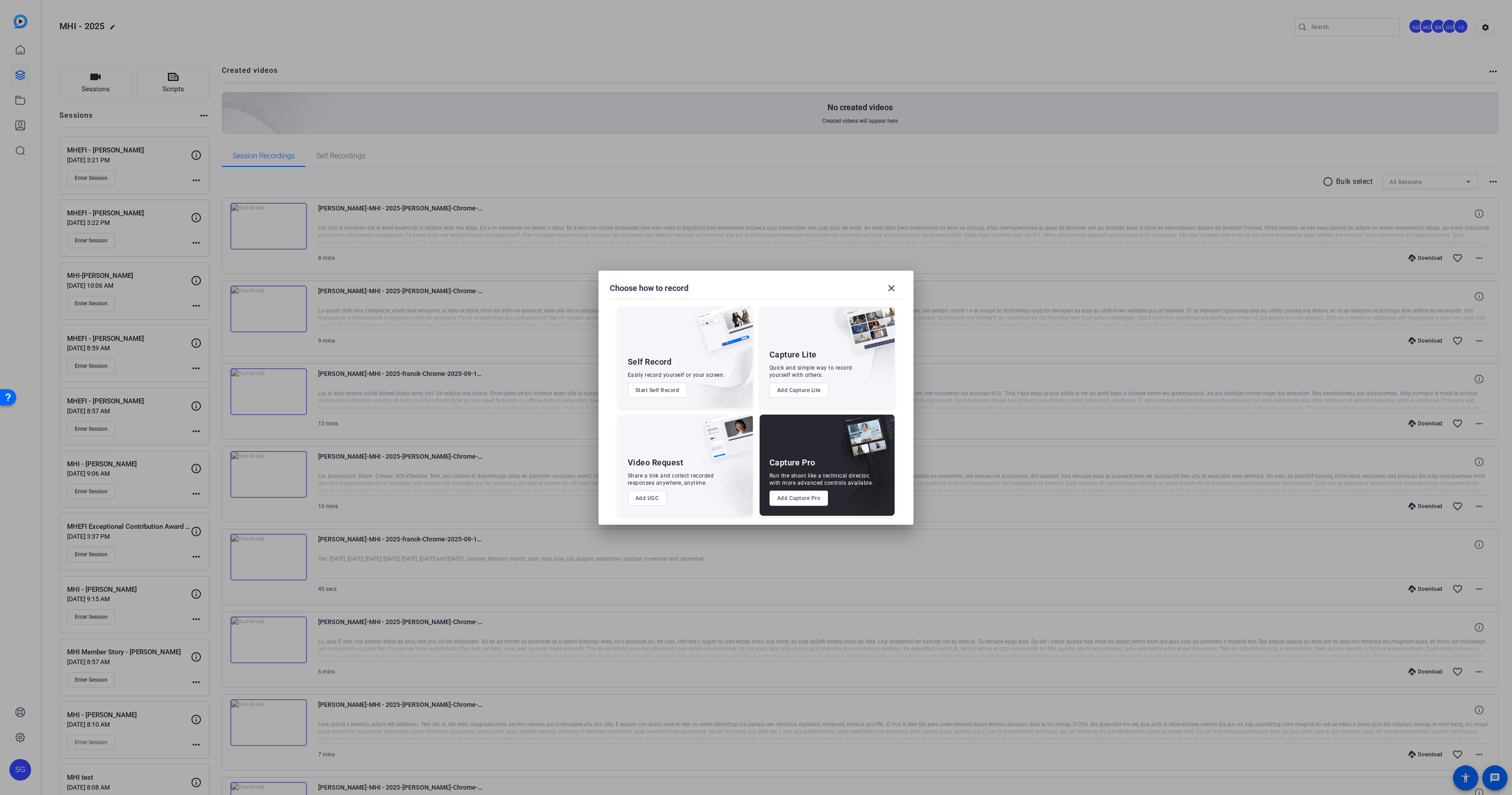
click at [808, 496] on button "Add Capture Pro" at bounding box center [799, 498] width 59 height 15
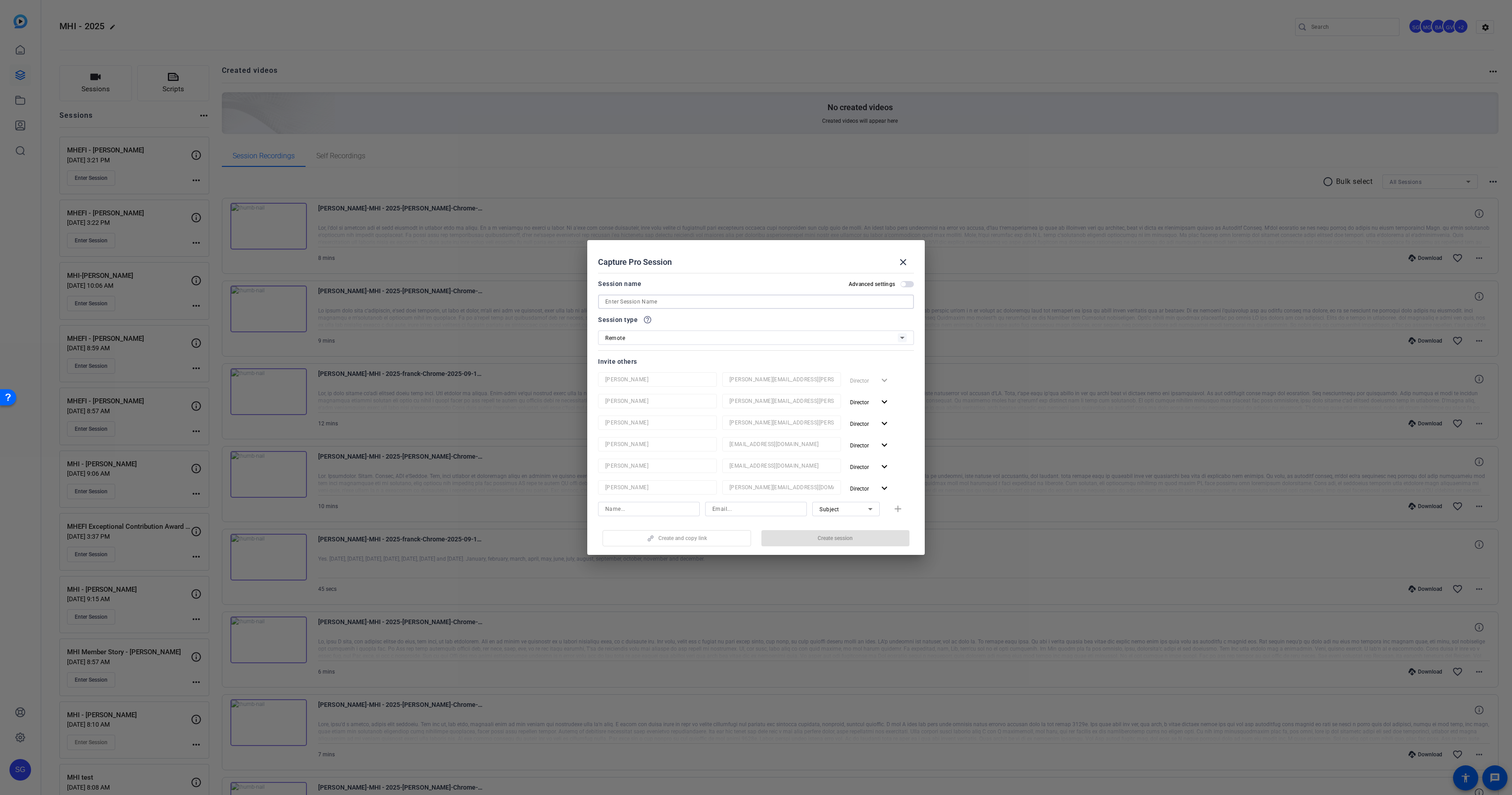
click at [622, 306] on input at bounding box center [756, 302] width 302 height 11
type input "CEO Network - [PERSON_NAME]"
click at [880, 390] on div "[PERSON_NAME] [PERSON_NAME][EMAIL_ADDRESS][PERSON_NAME][DOMAIN_NAME] Director e…" at bounding box center [756, 435] width 316 height 124
click at [875, 394] on span "button" at bounding box center [870, 402] width 47 height 22
drag, startPoint x: 871, startPoint y: 429, endPoint x: 868, endPoint y: 417, distance: 12.4
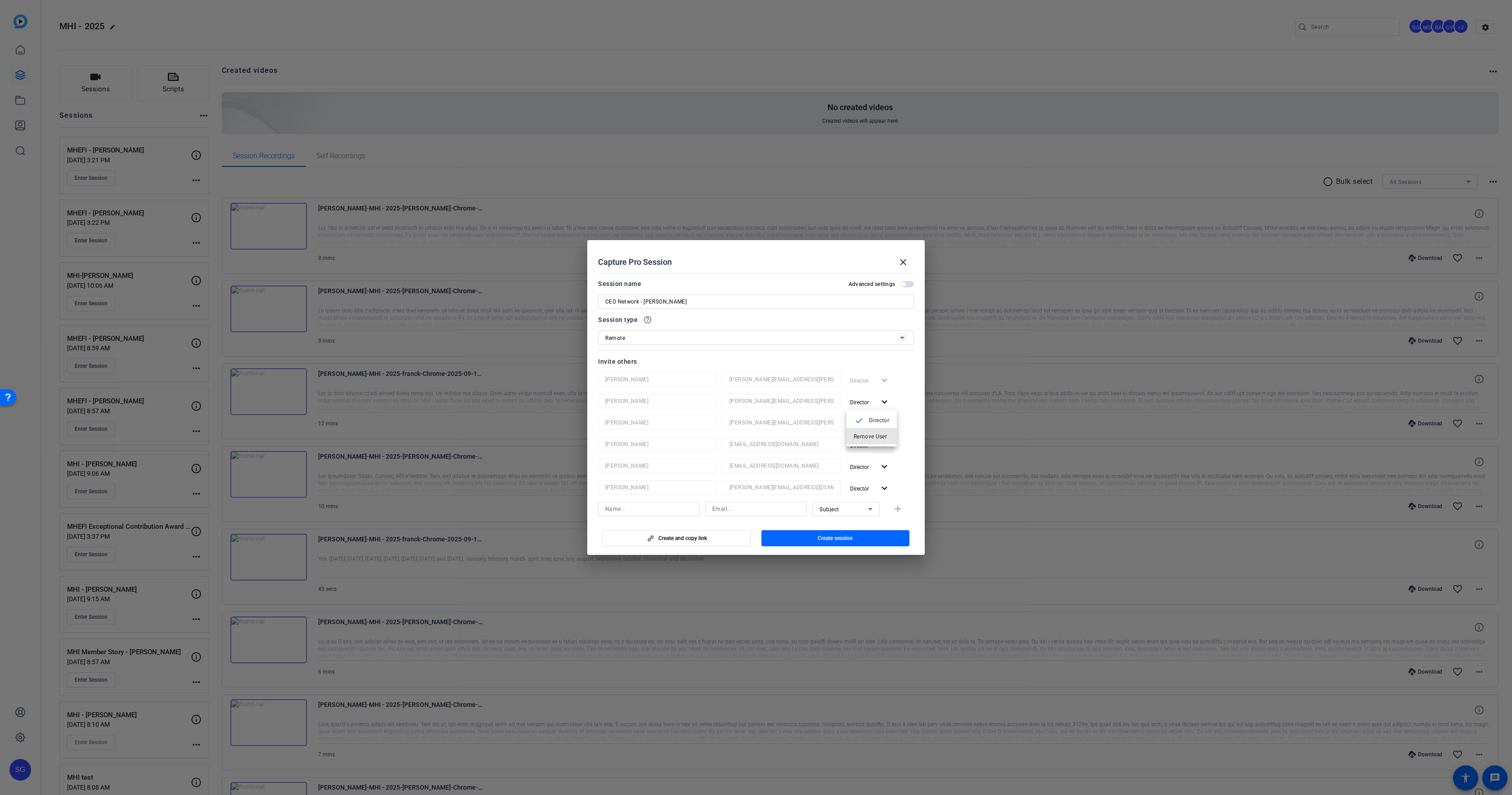
click at [871, 429] on button "Remove User" at bounding box center [872, 437] width 50 height 16
click at [867, 408] on span "button" at bounding box center [870, 402] width 47 height 22
drag, startPoint x: 865, startPoint y: 430, endPoint x: 863, endPoint y: 415, distance: 15.1
click at [863, 433] on button "Remove User" at bounding box center [872, 437] width 50 height 16
click at [862, 410] on span "button" at bounding box center [870, 402] width 47 height 22
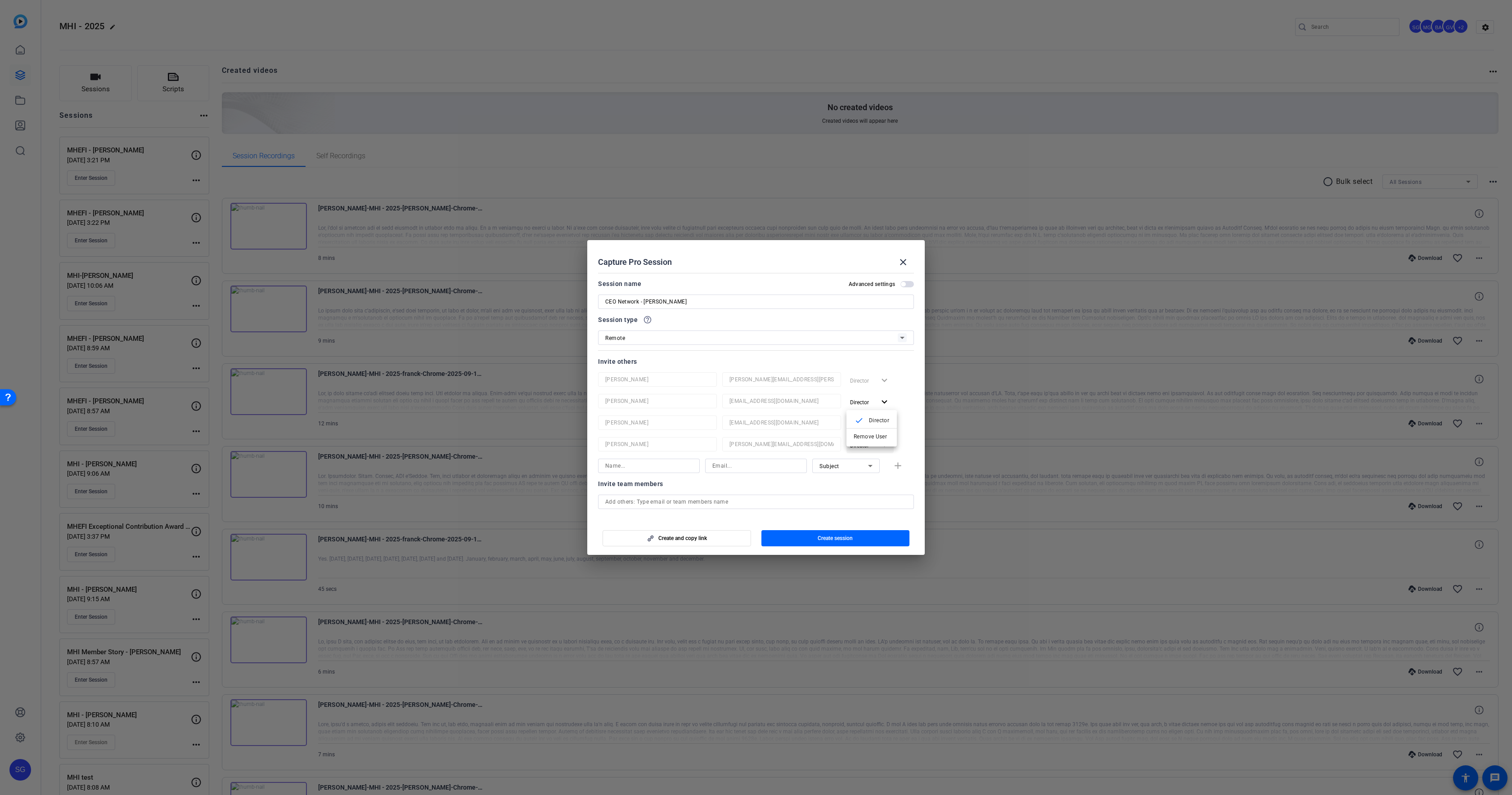
drag, startPoint x: 862, startPoint y: 410, endPoint x: 857, endPoint y: 424, distance: 14.9
click at [857, 434] on span "Remove User" at bounding box center [870, 437] width 33 height 6
click at [857, 410] on span "button" at bounding box center [870, 402] width 47 height 22
drag, startPoint x: 858, startPoint y: 432, endPoint x: 858, endPoint y: 410, distance: 22.0
click at [858, 431] on span "Remove User" at bounding box center [871, 437] width 36 height 11
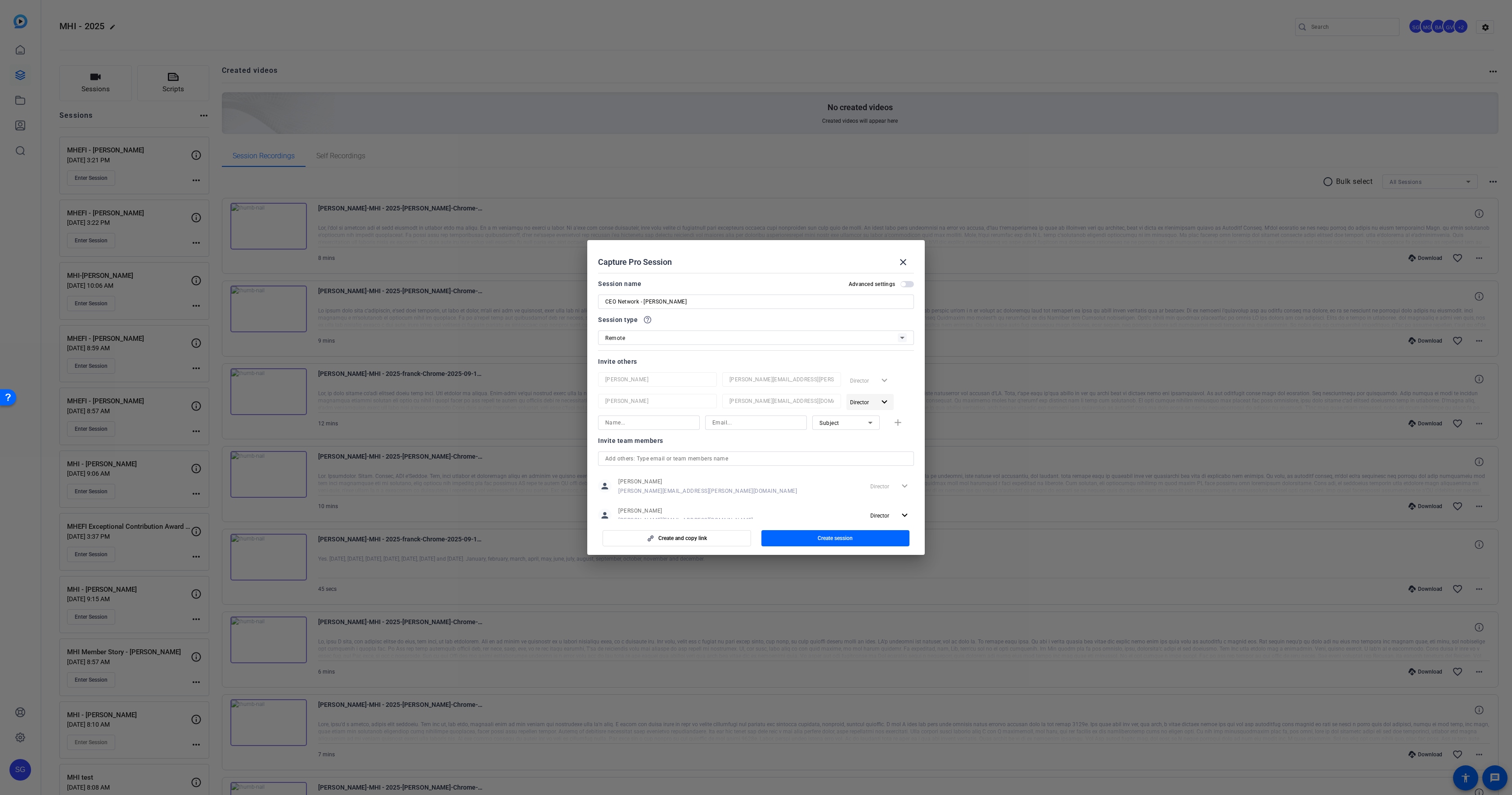
click at [858, 404] on span "Director" at bounding box center [859, 402] width 19 height 6
click at [858, 435] on span "Remove User" at bounding box center [870, 437] width 33 height 6
drag, startPoint x: 795, startPoint y: 422, endPoint x: 801, endPoint y: 525, distance: 103.2
click at [795, 422] on div "Invite team members" at bounding box center [756, 419] width 316 height 11
click at [814, 544] on span "button" at bounding box center [835, 538] width 148 height 22
